Goal: Task Accomplishment & Management: Manage account settings

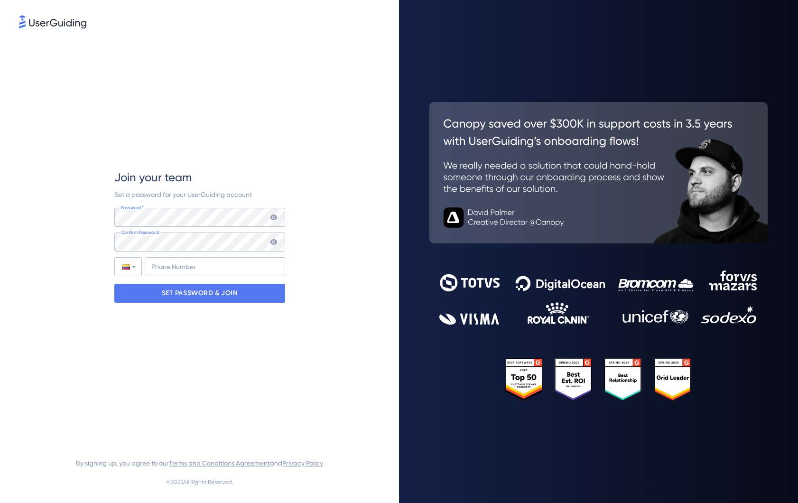
click at [175, 276] on div "Join your team Set a password for your UserGuiding account Password* Your passw…" at bounding box center [199, 236] width 171 height 133
click at [177, 271] on input "+57" at bounding box center [215, 266] width 140 height 19
type input "+57 322 327 3251"
click at [226, 292] on p "SET PASSWORD & JOIN" at bounding box center [200, 293] width 76 height 15
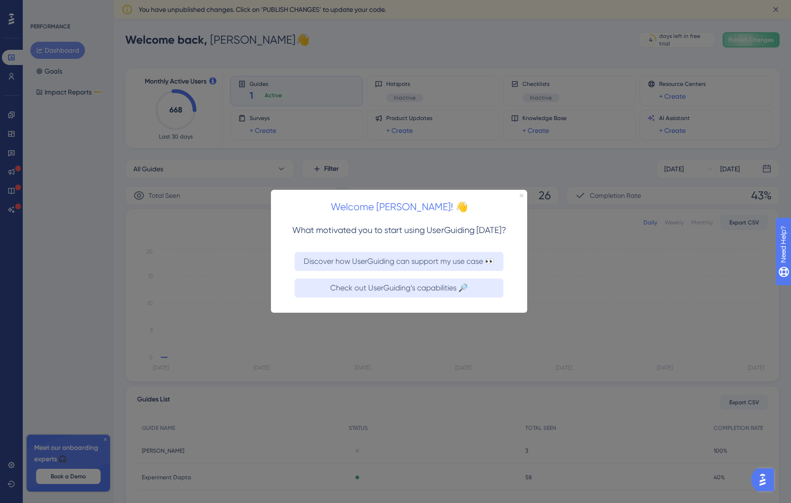
click at [521, 194] on icon "Close Preview" at bounding box center [521, 196] width 4 height 4
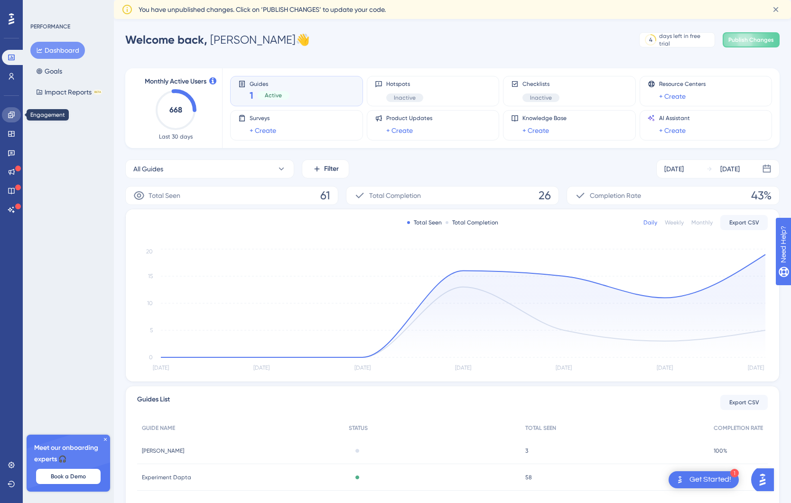
click at [13, 120] on link at bounding box center [11, 114] width 19 height 15
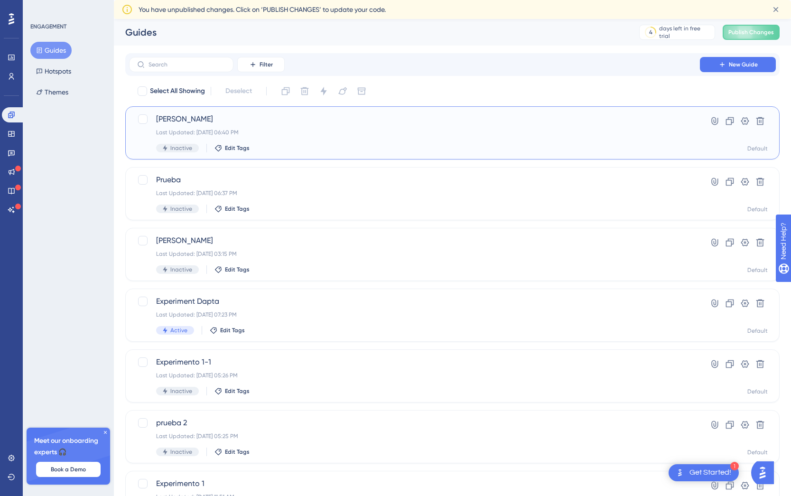
click at [768, 124] on div "Daniela_Test Last Updated: Sep 25 2025, 06:40 PM Inactive Edit Tags Hyperlink C…" at bounding box center [452, 132] width 654 height 53
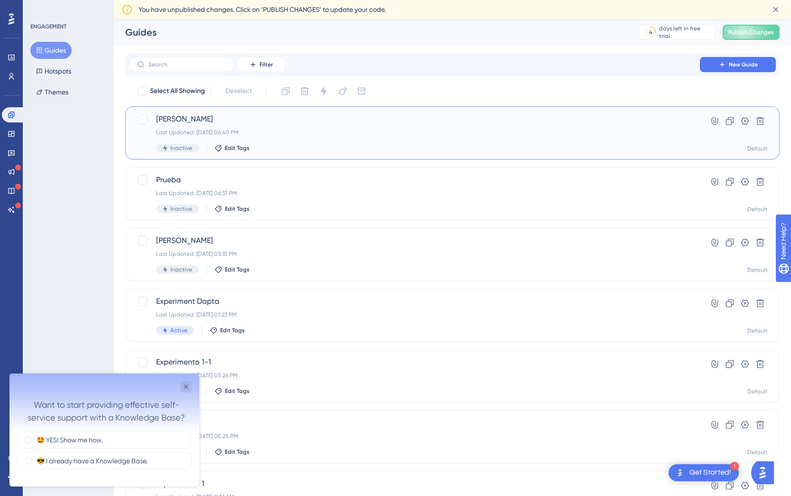
click at [768, 123] on div "Daniela_Test Last Updated: Sep 25 2025, 06:40 PM Inactive Edit Tags Hyperlink C…" at bounding box center [452, 132] width 654 height 53
click at [762, 123] on icon at bounding box center [760, 121] width 8 height 8
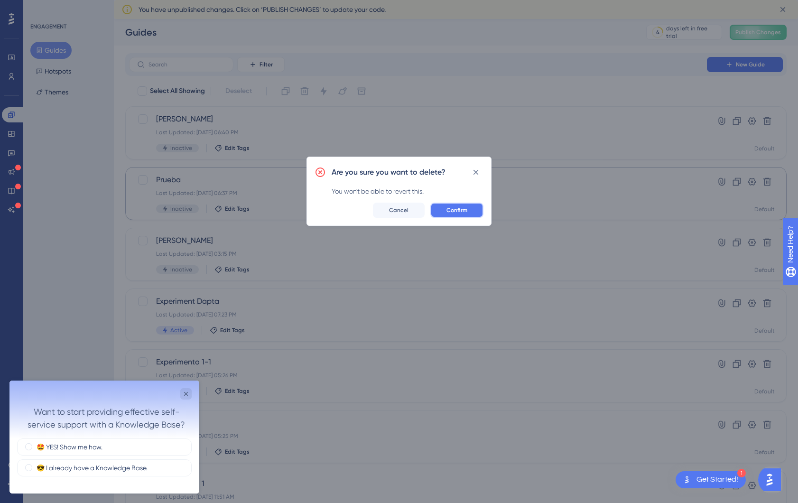
click at [467, 208] on span "Confirm" at bounding box center [456, 210] width 21 height 8
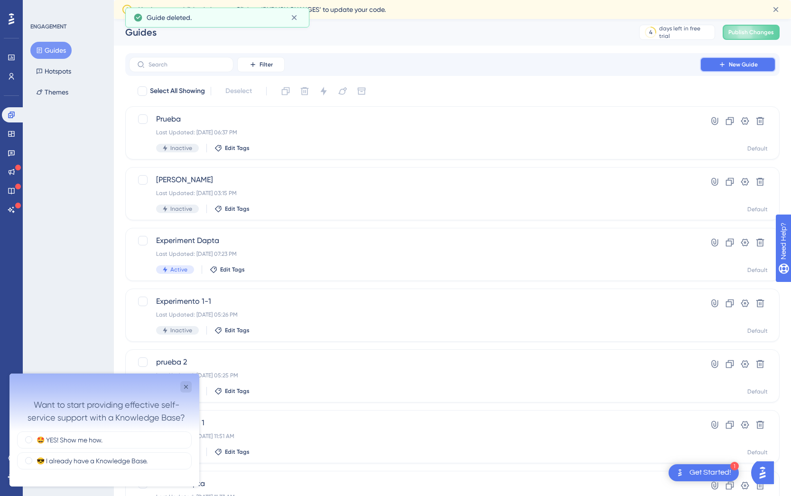
click at [741, 66] on span "New Guide" at bounding box center [743, 65] width 29 height 8
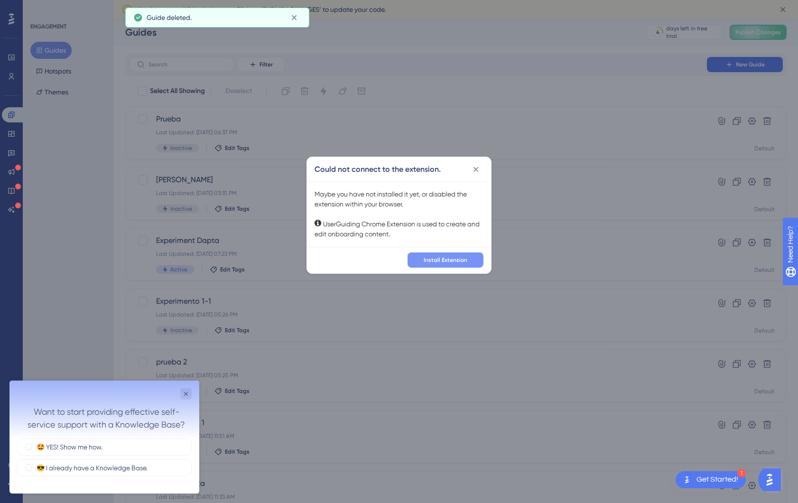
click at [451, 263] on span "Install Extension" at bounding box center [446, 260] width 44 height 8
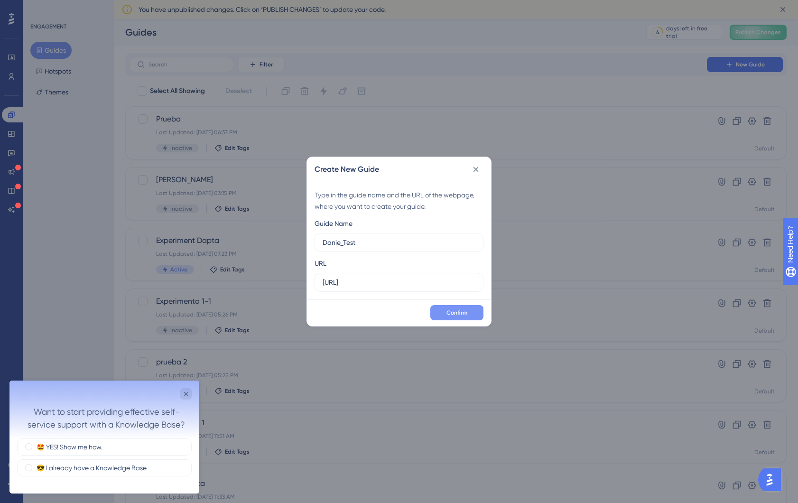
type input "Danie_Test"
click at [458, 309] on span "Confirm" at bounding box center [456, 313] width 21 height 8
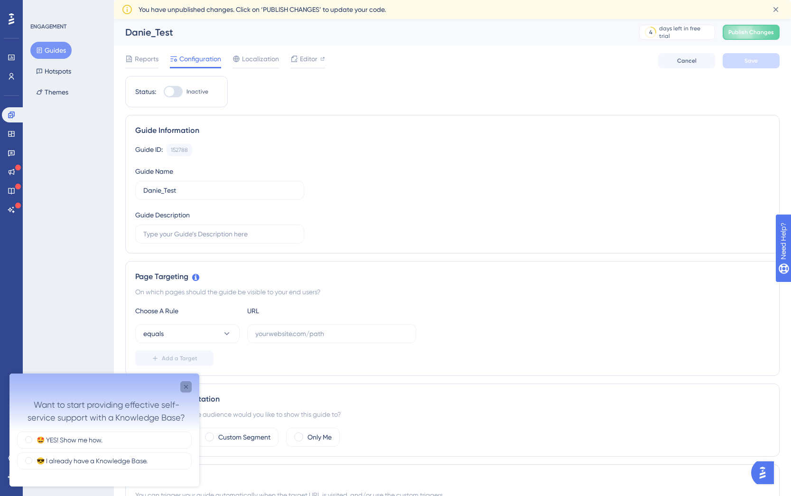
click at [190, 387] on div "Close survey" at bounding box center [185, 386] width 11 height 11
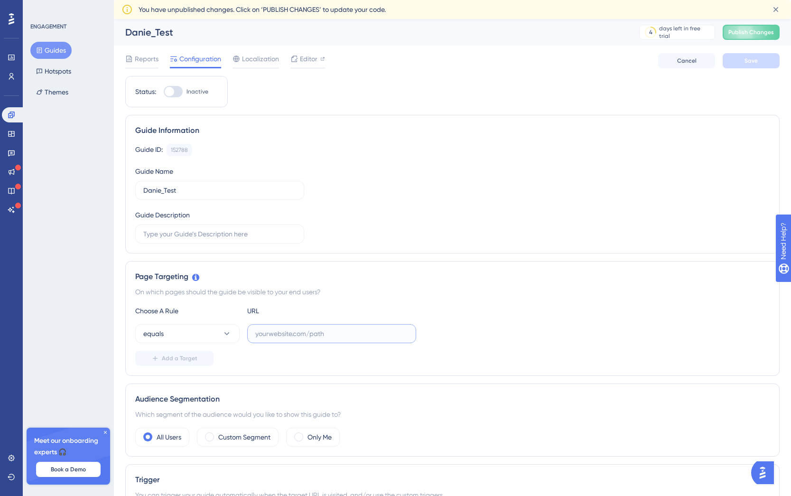
click at [302, 335] on input "text" at bounding box center [331, 333] width 153 height 10
paste input "https://app.dapta.ai/home"
type input "https://app.dapta.ai/home"
click at [309, 61] on span "Editor" at bounding box center [309, 58] width 18 height 11
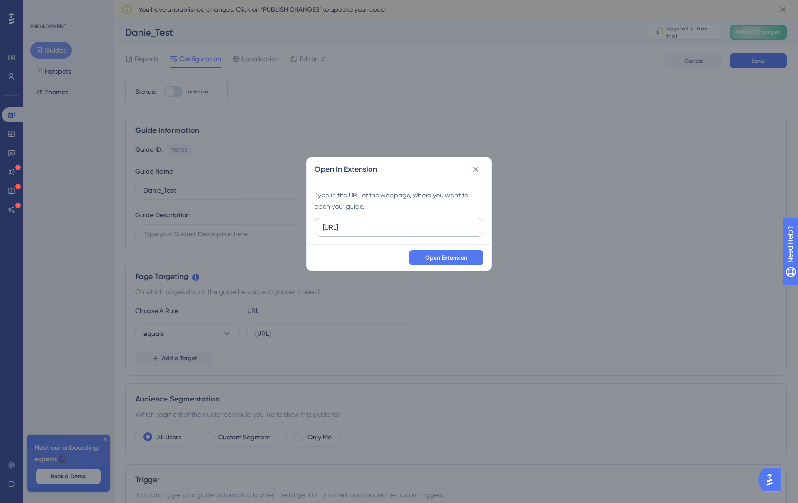
click at [414, 222] on input "https://app.dev.dapta.ai" at bounding box center [399, 227] width 153 height 10
drag, startPoint x: 414, startPoint y: 224, endPoint x: 322, endPoint y: 229, distance: 91.6
click at [323, 229] on input "https://app.dev.dapta.ai" at bounding box center [399, 227] width 153 height 10
type input "https://app.dapta.ai/home"
click at [452, 257] on span "Open Extension" at bounding box center [446, 258] width 42 height 8
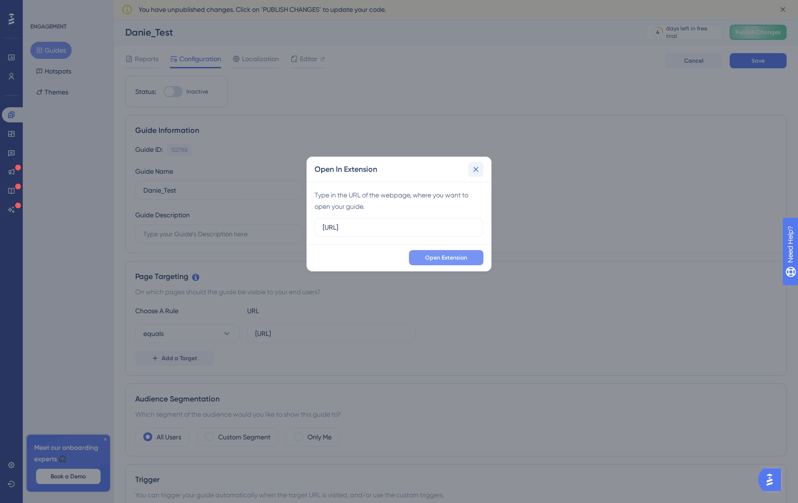
click at [479, 165] on icon at bounding box center [475, 169] width 9 height 9
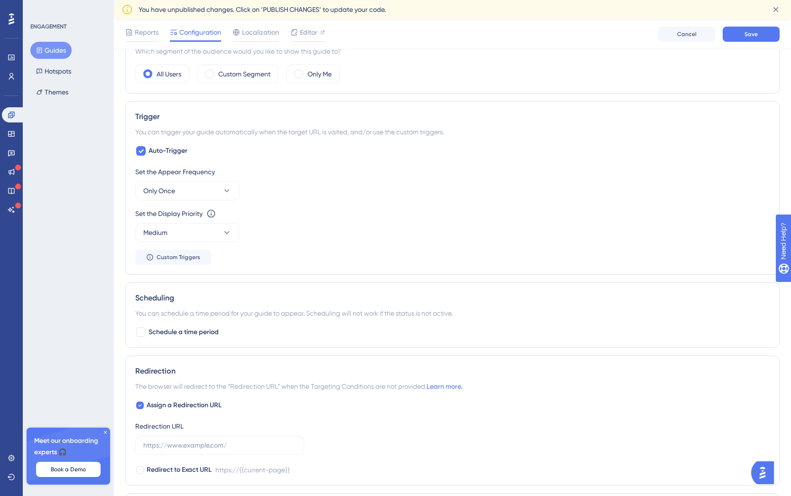
scroll to position [534, 0]
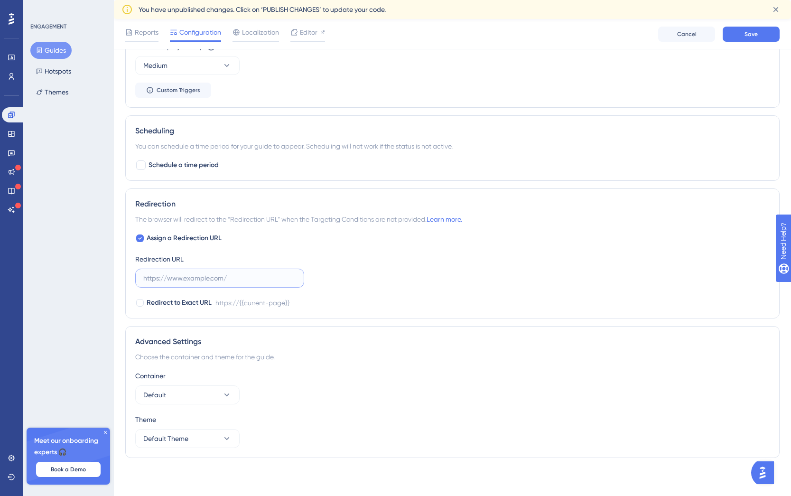
click at [173, 275] on input "text" at bounding box center [219, 278] width 153 height 10
click at [187, 281] on input "text" at bounding box center [219, 278] width 153 height 10
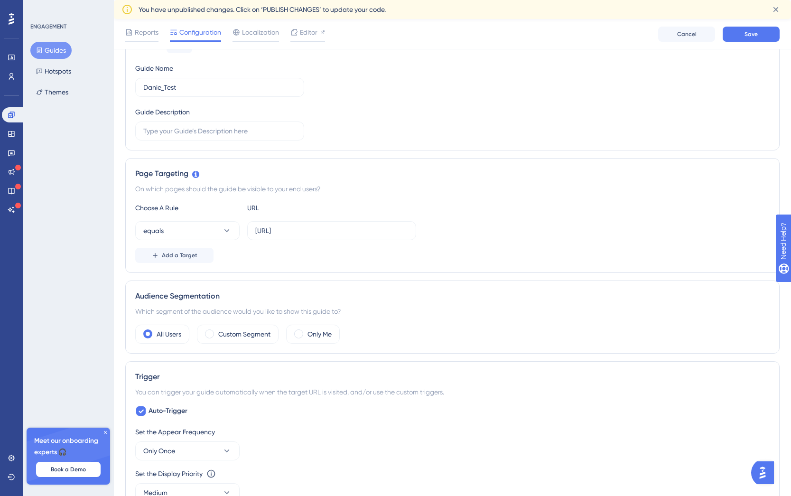
scroll to position [0, 0]
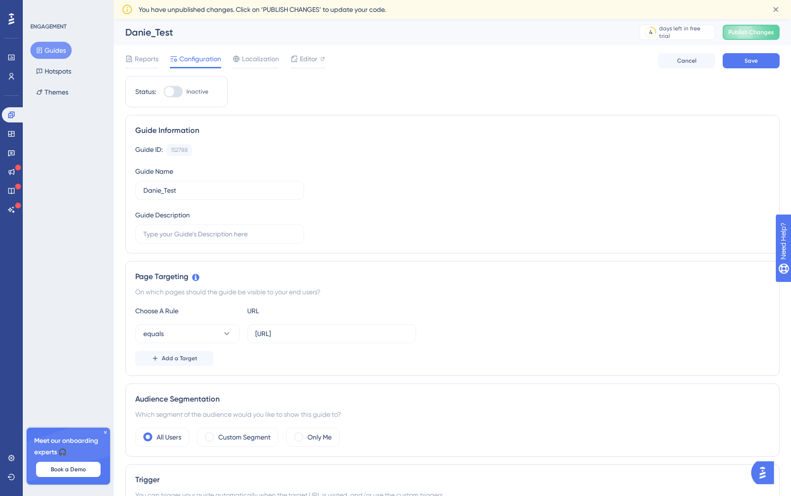
click at [270, 69] on div "Reports Configuration Localization Editor Cancel Save" at bounding box center [452, 61] width 654 height 30
click at [254, 64] on span "Localization" at bounding box center [260, 58] width 37 height 11
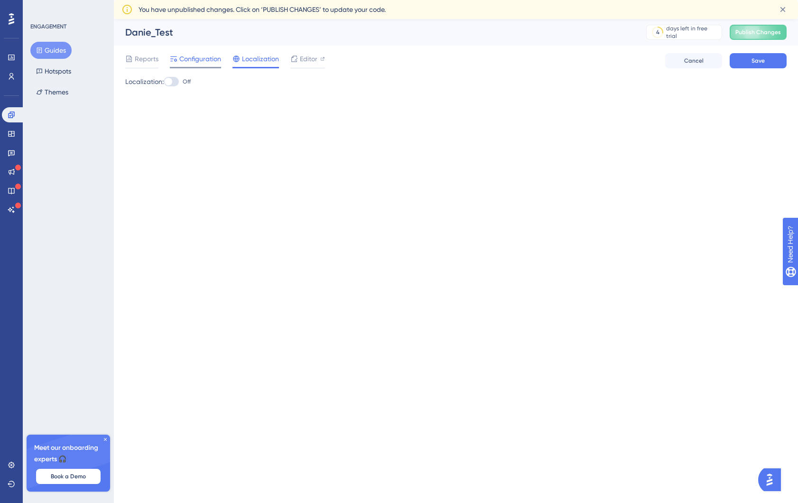
click at [188, 56] on span "Configuration" at bounding box center [200, 58] width 42 height 11
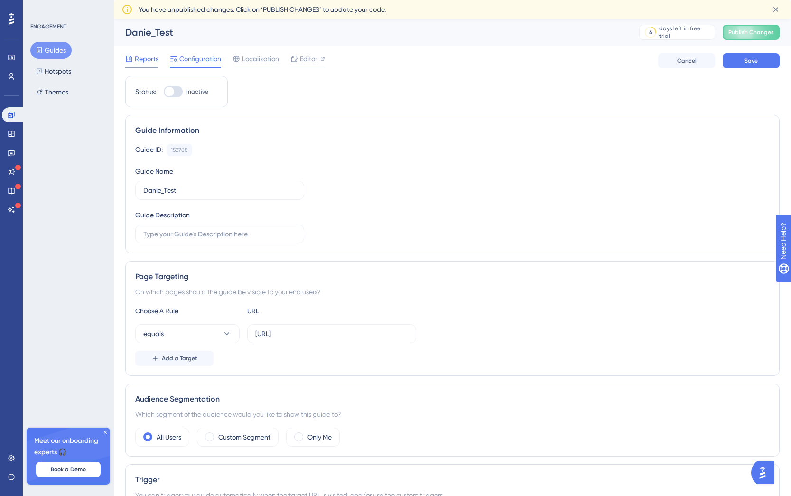
click at [141, 58] on span "Reports" at bounding box center [147, 58] width 24 height 11
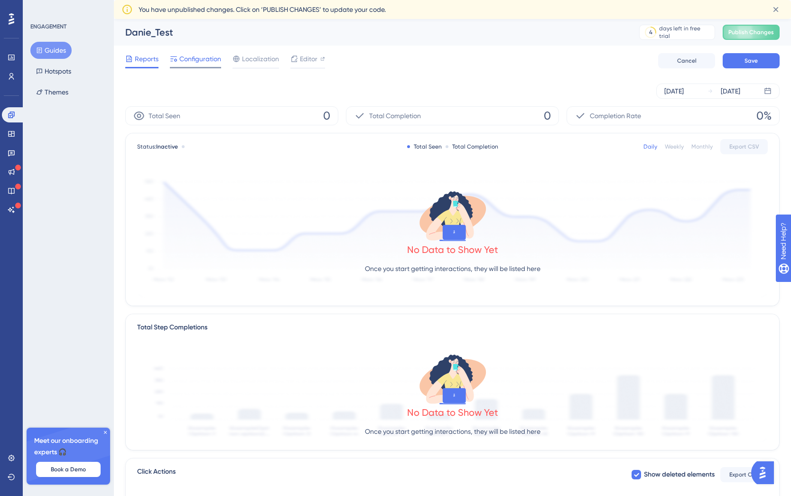
click at [183, 63] on span "Configuration" at bounding box center [200, 58] width 42 height 11
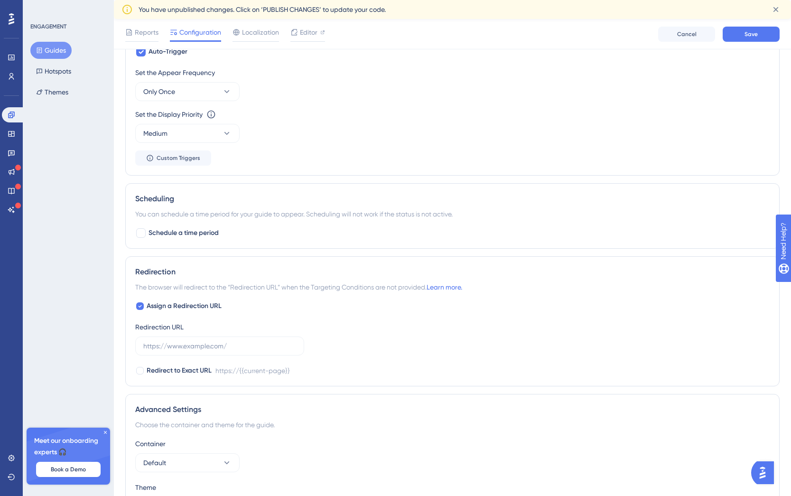
scroll to position [478, 0]
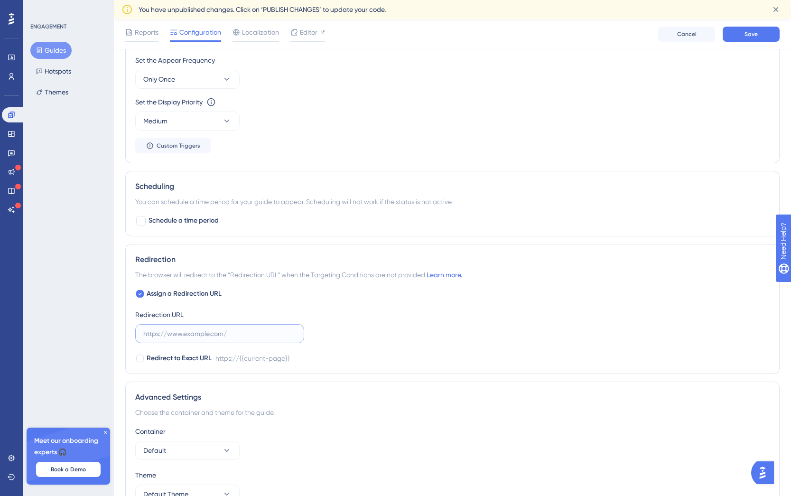
click at [192, 336] on input "text" at bounding box center [219, 333] width 153 height 10
paste input "https://app.dapta.ai/home"
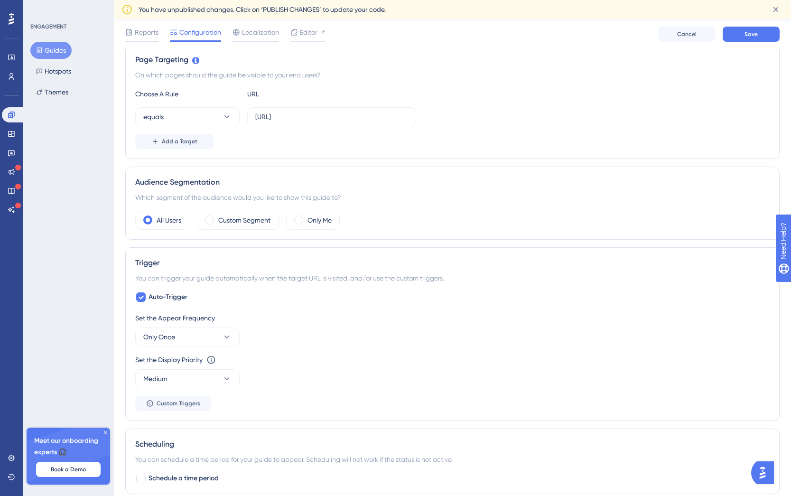
scroll to position [0, 0]
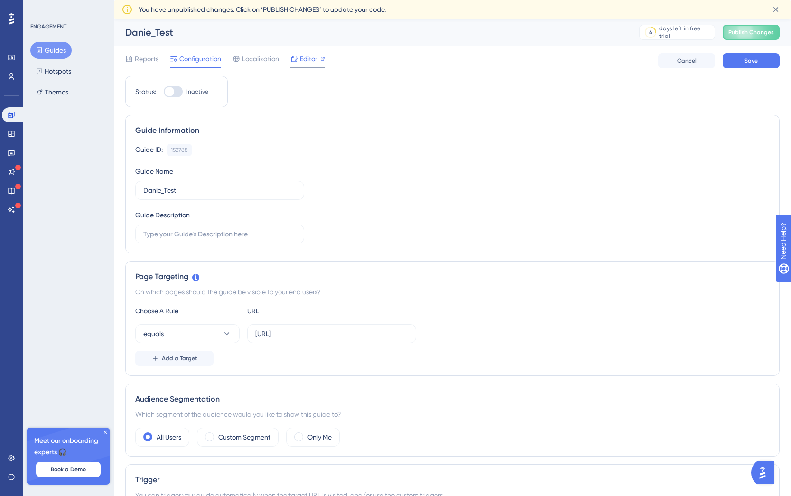
type input "https://app.dapta.ai/home"
click at [309, 65] on div "Editor" at bounding box center [307, 60] width 35 height 15
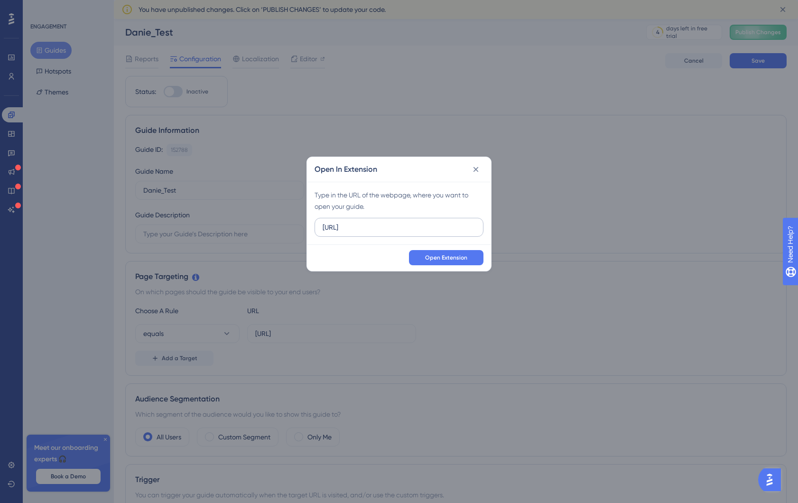
click at [443, 227] on input "https://app.dev.dapta.ai" at bounding box center [399, 227] width 153 height 10
type input "https://app.dapta.ai/home"
click at [459, 261] on span "Open Extension" at bounding box center [446, 258] width 42 height 8
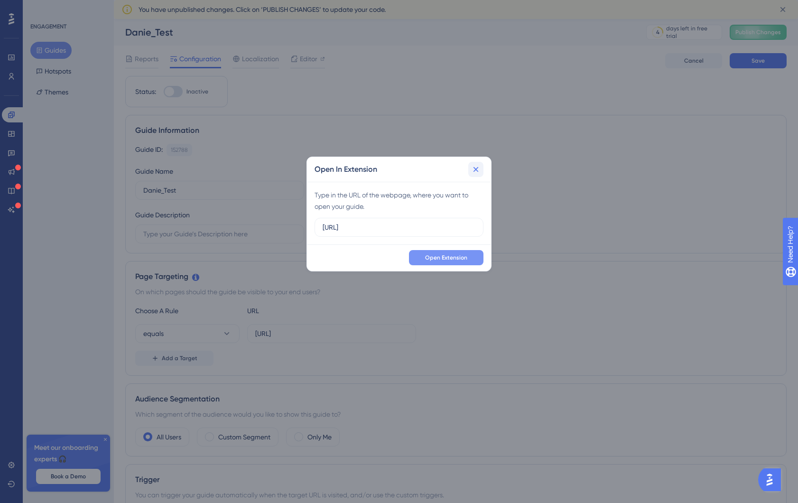
click at [477, 167] on icon at bounding box center [475, 169] width 5 height 5
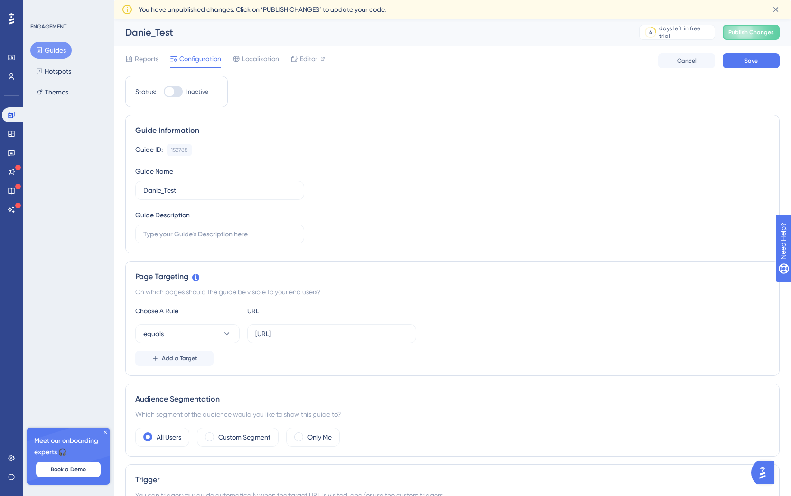
click at [768, 469] on img "Open AI Assistant Launcher" at bounding box center [762, 472] width 17 height 17
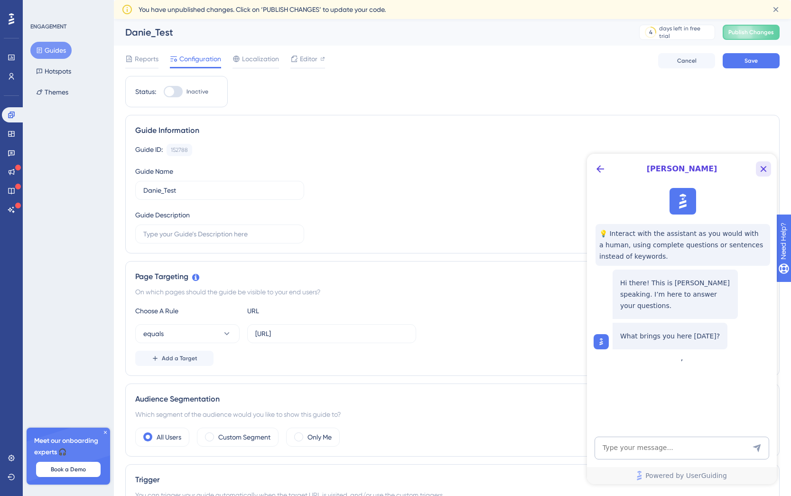
click at [766, 171] on icon "Close Button" at bounding box center [762, 168] width 11 height 11
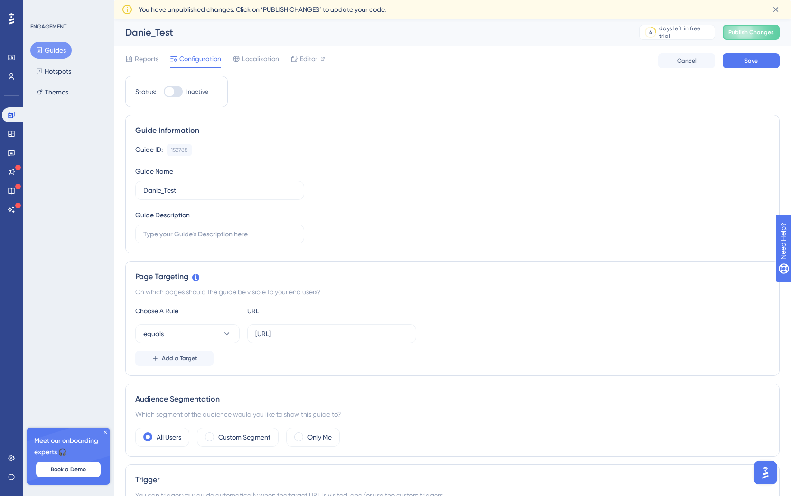
click at [105, 431] on icon at bounding box center [105, 432] width 6 height 6
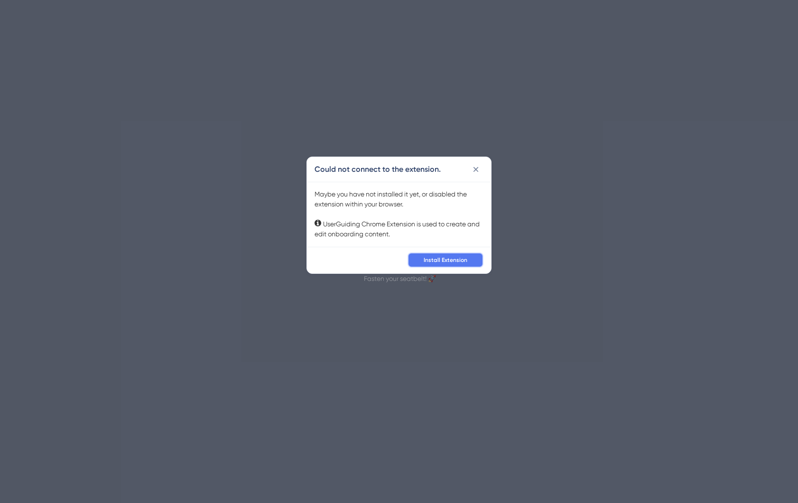
click at [445, 260] on span "Install Extension" at bounding box center [446, 260] width 44 height 8
click at [438, 262] on span "Install Extension" at bounding box center [446, 260] width 44 height 8
click at [475, 165] on icon at bounding box center [475, 169] width 9 height 9
